Goal: Transaction & Acquisition: Purchase product/service

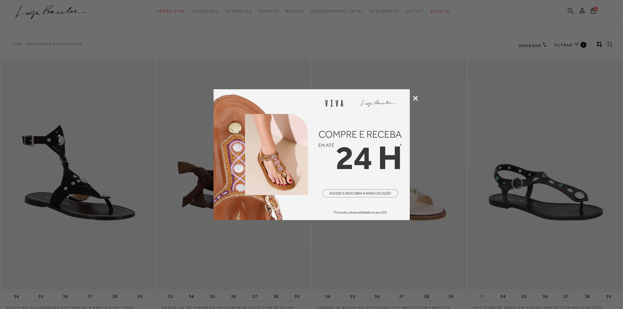
click at [415, 100] on icon at bounding box center [415, 98] width 5 height 5
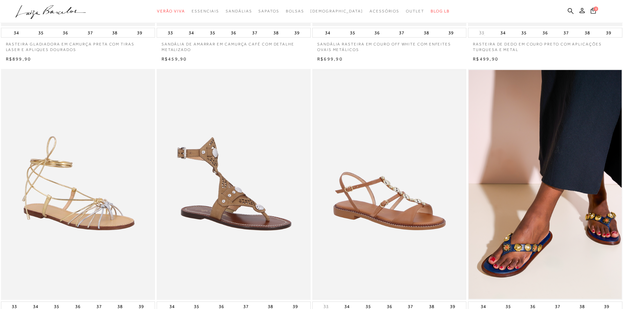
scroll to position [295, 0]
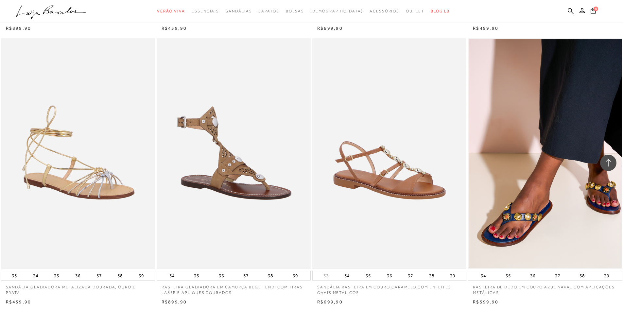
click at [371, 169] on img at bounding box center [389, 153] width 153 height 229
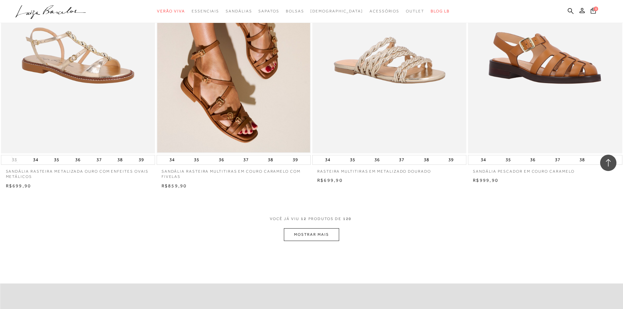
scroll to position [687, 0]
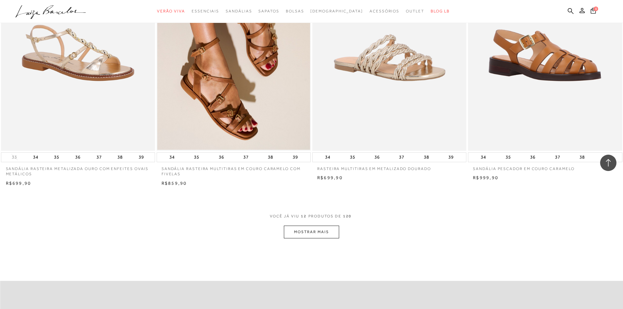
click at [321, 230] on button "MOSTRAR MAIS" at bounding box center [311, 232] width 55 height 13
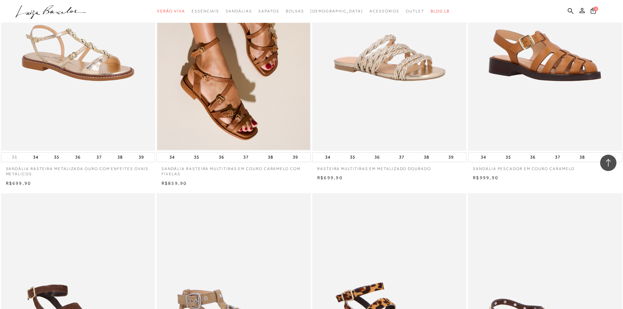
click at [247, 85] on img at bounding box center [233, 34] width 153 height 229
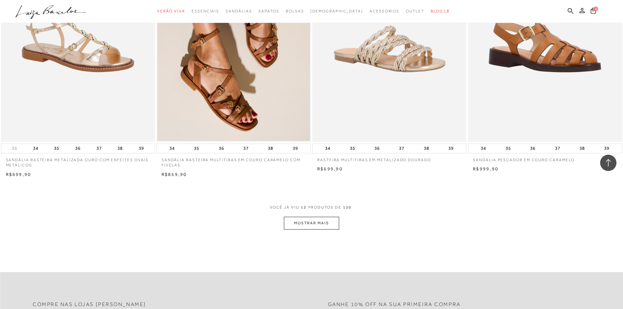
scroll to position [655, 0]
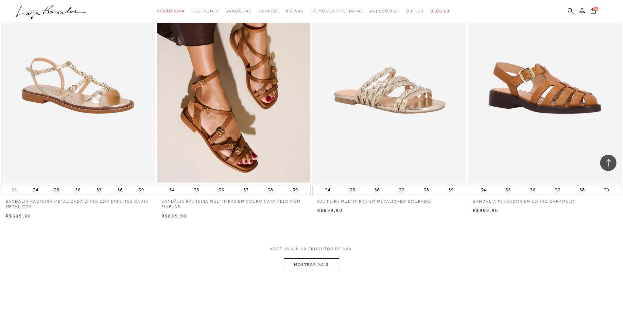
click at [309, 261] on button "MOSTRAR MAIS" at bounding box center [311, 265] width 55 height 13
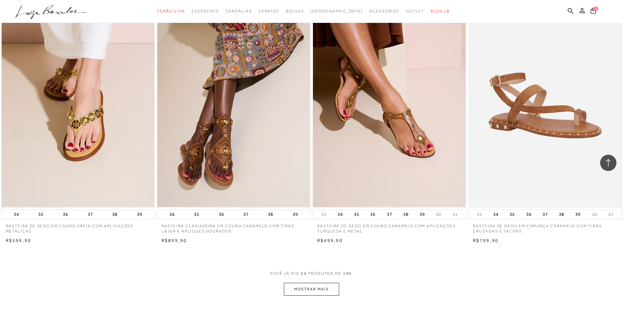
scroll to position [1473, 0]
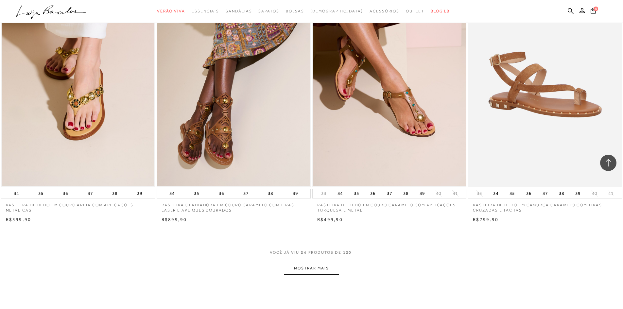
click at [312, 271] on button "MOSTRAR MAIS" at bounding box center [311, 268] width 55 height 13
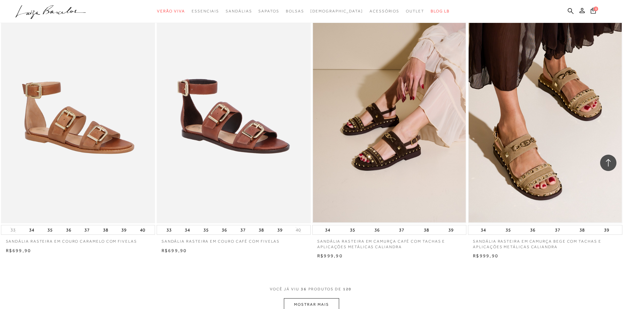
scroll to position [2291, 0]
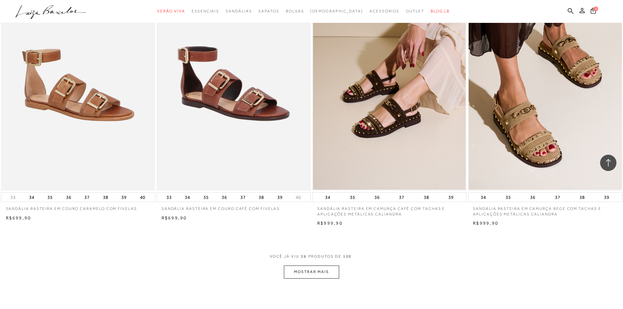
click at [304, 274] on button "MOSTRAR MAIS" at bounding box center [311, 272] width 55 height 13
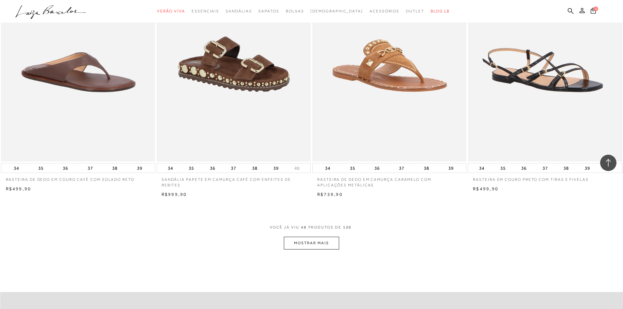
scroll to position [3305, 0]
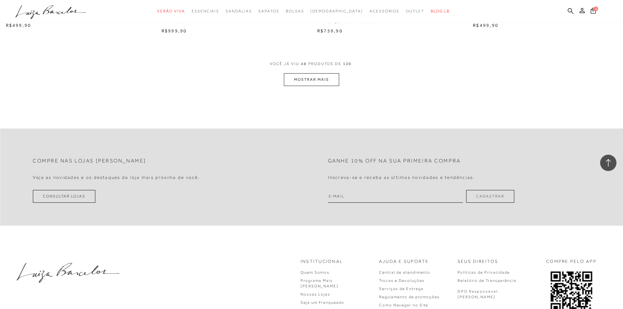
click at [316, 83] on button "MOSTRAR MAIS" at bounding box center [311, 79] width 55 height 13
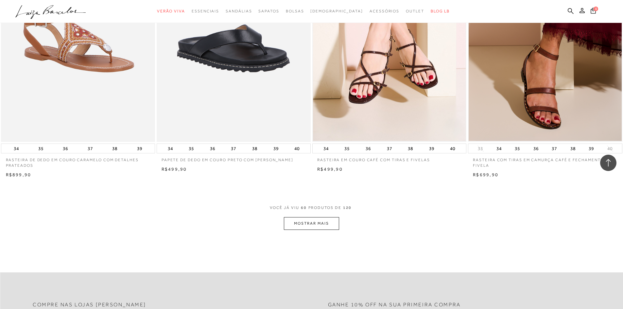
scroll to position [3993, 0]
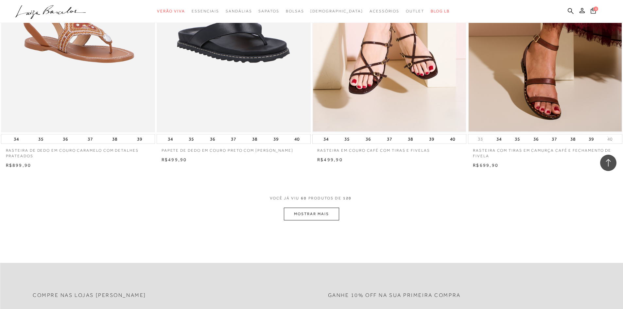
click at [326, 214] on button "MOSTRAR MAIS" at bounding box center [311, 214] width 55 height 13
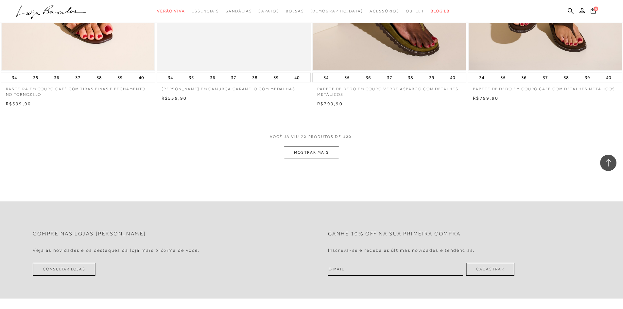
scroll to position [4876, 0]
click at [325, 154] on button "MOSTRAR MAIS" at bounding box center [311, 152] width 55 height 13
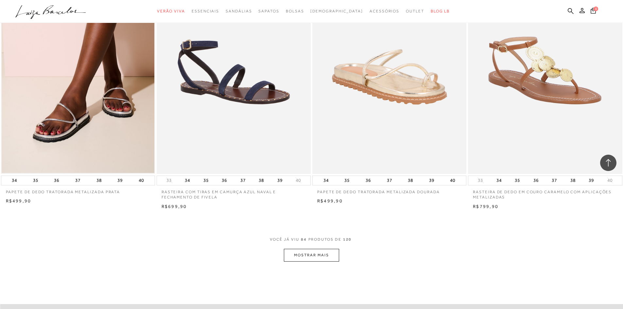
scroll to position [5596, 0]
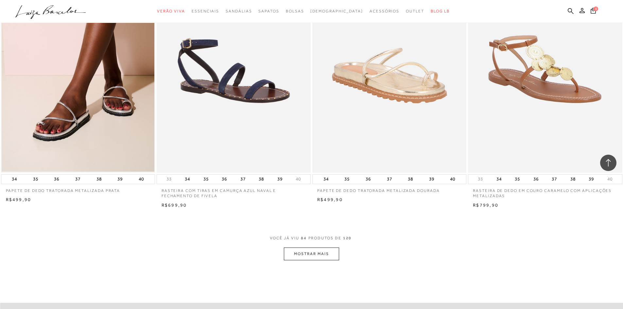
click at [332, 258] on button "MOSTRAR MAIS" at bounding box center [311, 254] width 55 height 13
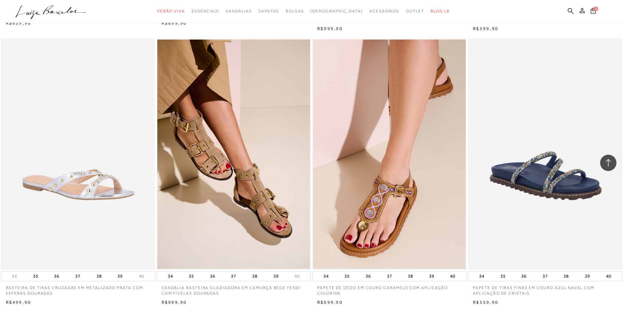
scroll to position [6054, 0]
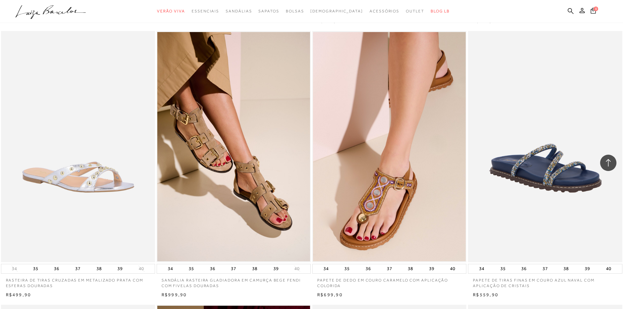
click at [279, 197] on img at bounding box center [233, 146] width 153 height 229
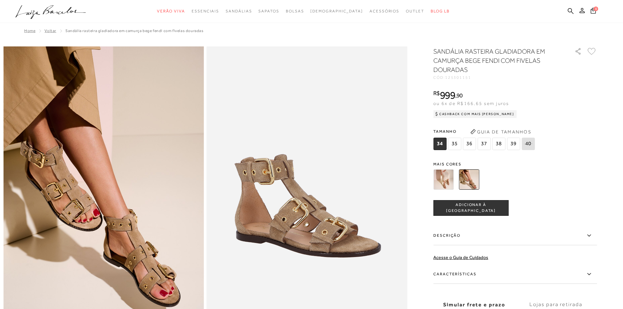
click at [449, 180] on img at bounding box center [444, 180] width 20 height 20
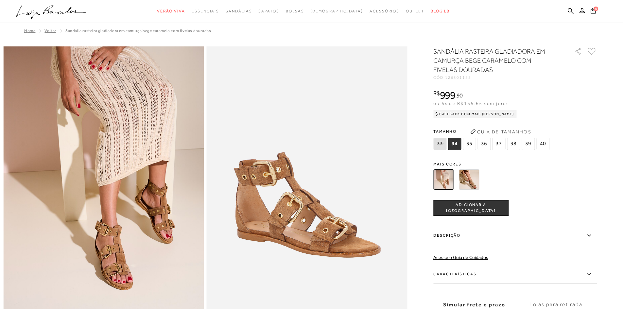
click at [470, 180] on img at bounding box center [469, 180] width 20 height 20
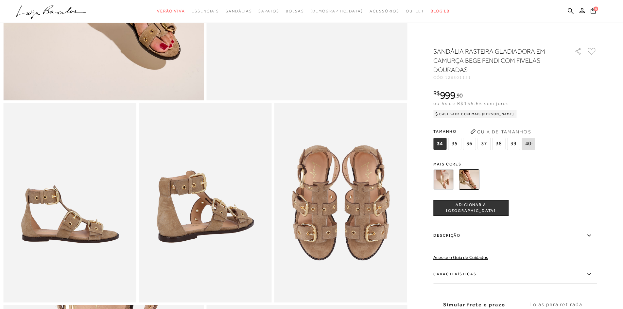
scroll to position [262, 0]
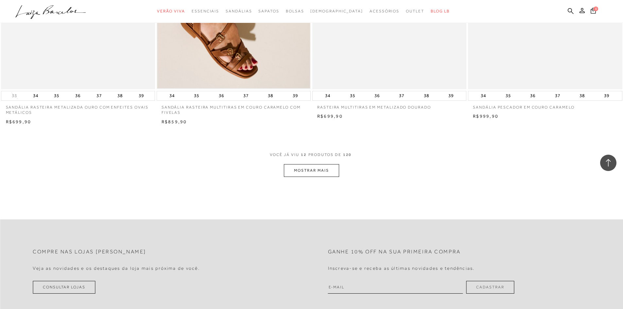
scroll to position [852, 0]
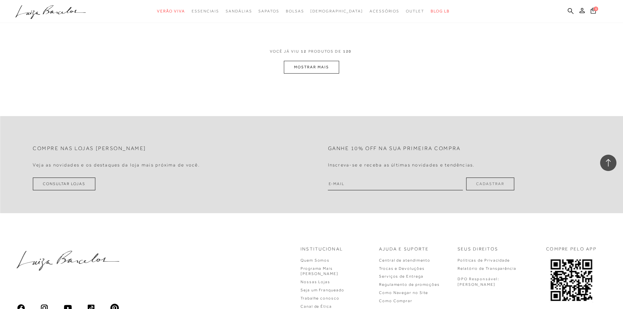
click at [325, 65] on button "MOSTRAR MAIS" at bounding box center [311, 67] width 55 height 13
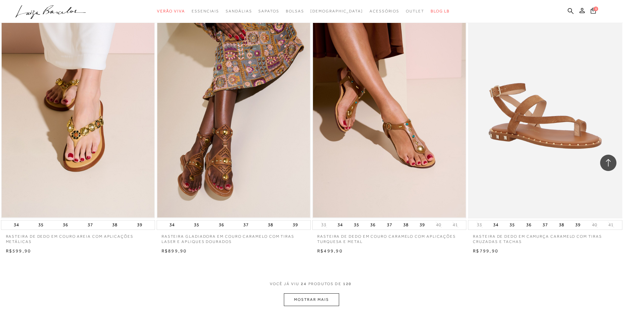
scroll to position [1572, 0]
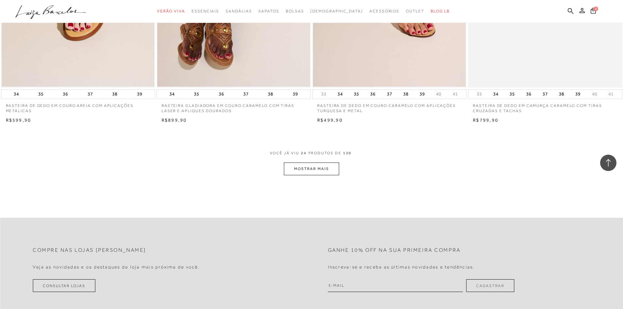
click at [303, 168] on button "MOSTRAR MAIS" at bounding box center [311, 169] width 55 height 13
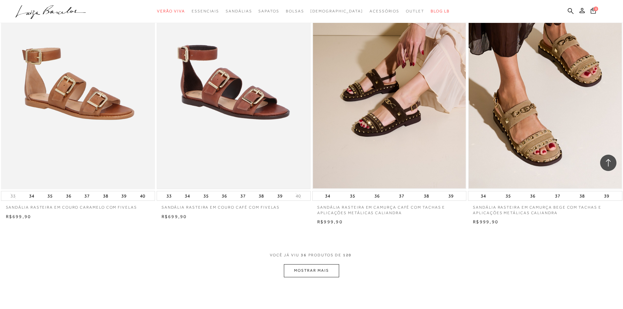
click at [241, 109] on img at bounding box center [233, 73] width 153 height 229
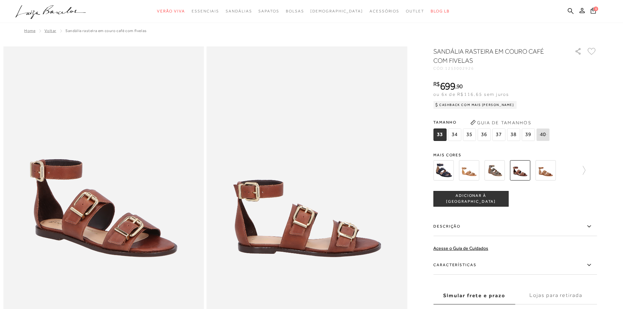
click at [442, 172] on img at bounding box center [444, 170] width 20 height 20
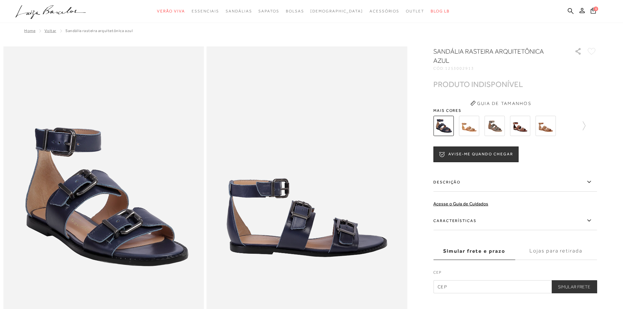
click at [473, 131] on img at bounding box center [469, 126] width 20 height 20
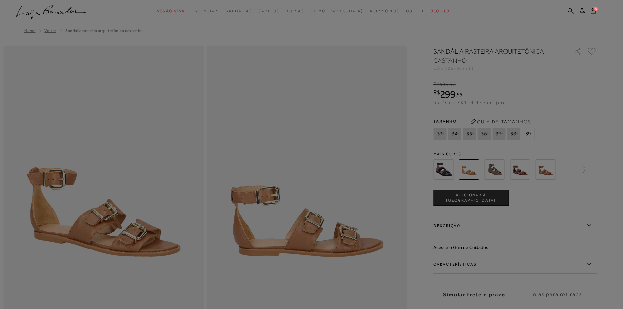
select select
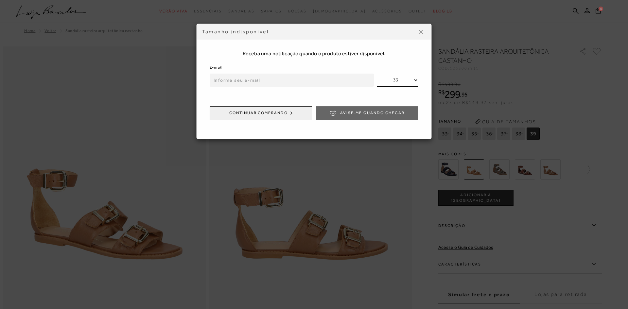
click at [426, 38] on div "Tamanho indisponível" at bounding box center [314, 32] width 235 height 16
drag, startPoint x: 419, startPoint y: 31, endPoint x: 438, endPoint y: 57, distance: 32.3
click at [419, 32] on button at bounding box center [421, 32] width 10 height 10
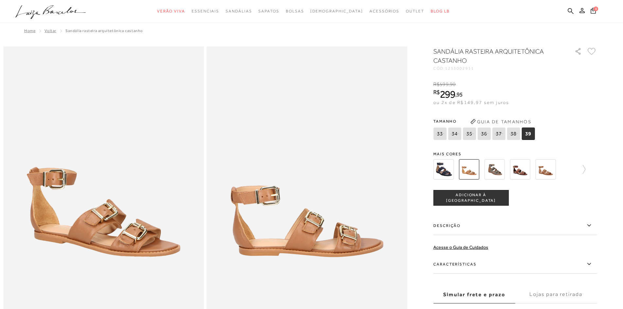
click at [544, 169] on img at bounding box center [546, 169] width 20 height 20
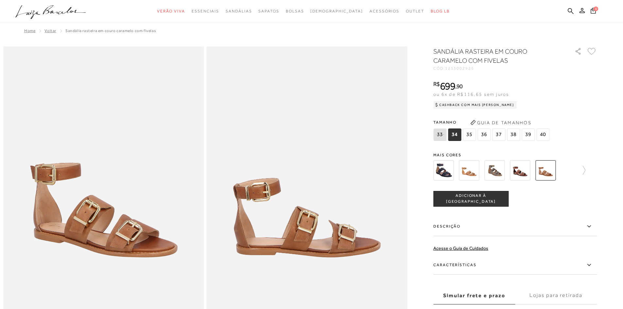
click at [588, 169] on div at bounding box center [516, 170] width 164 height 24
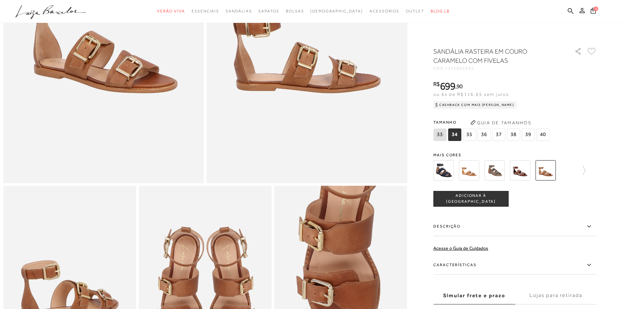
scroll to position [196, 0]
